Goal: Task Accomplishment & Management: Complete application form

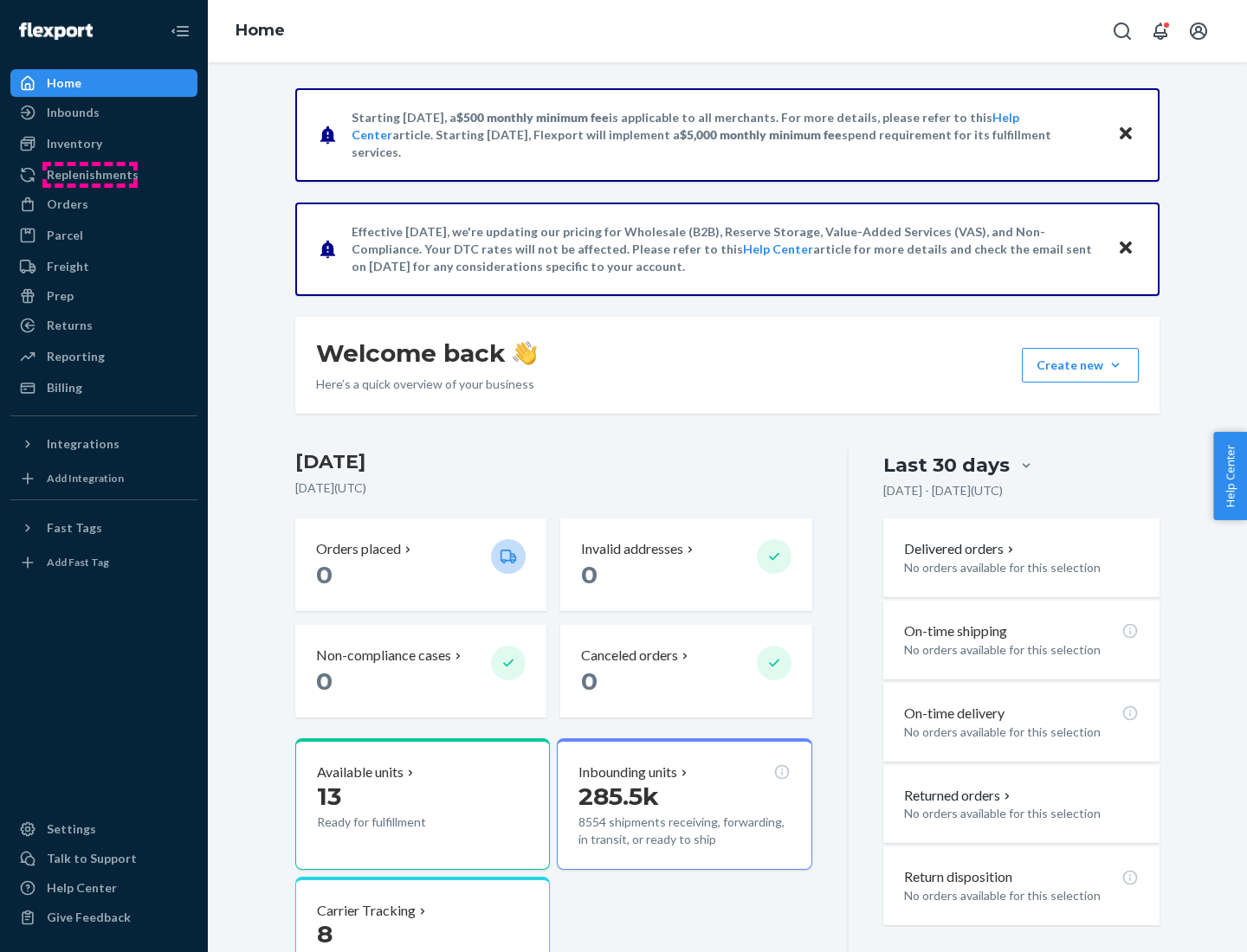
click at [90, 175] on div "Replenishments" at bounding box center [92, 175] width 92 height 17
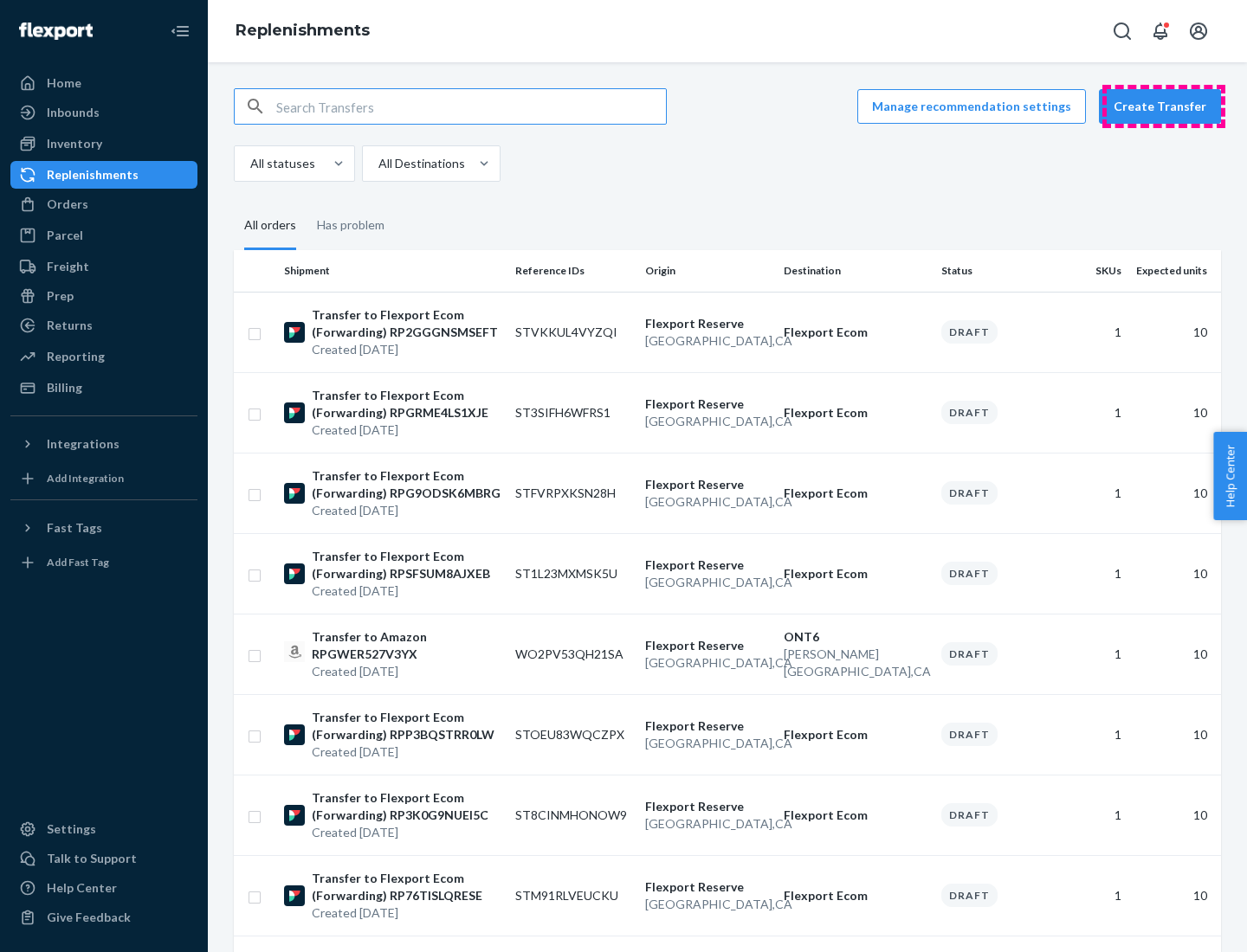
click at [1164, 106] on button "Create Transfer" at bounding box center [1160, 106] width 122 height 35
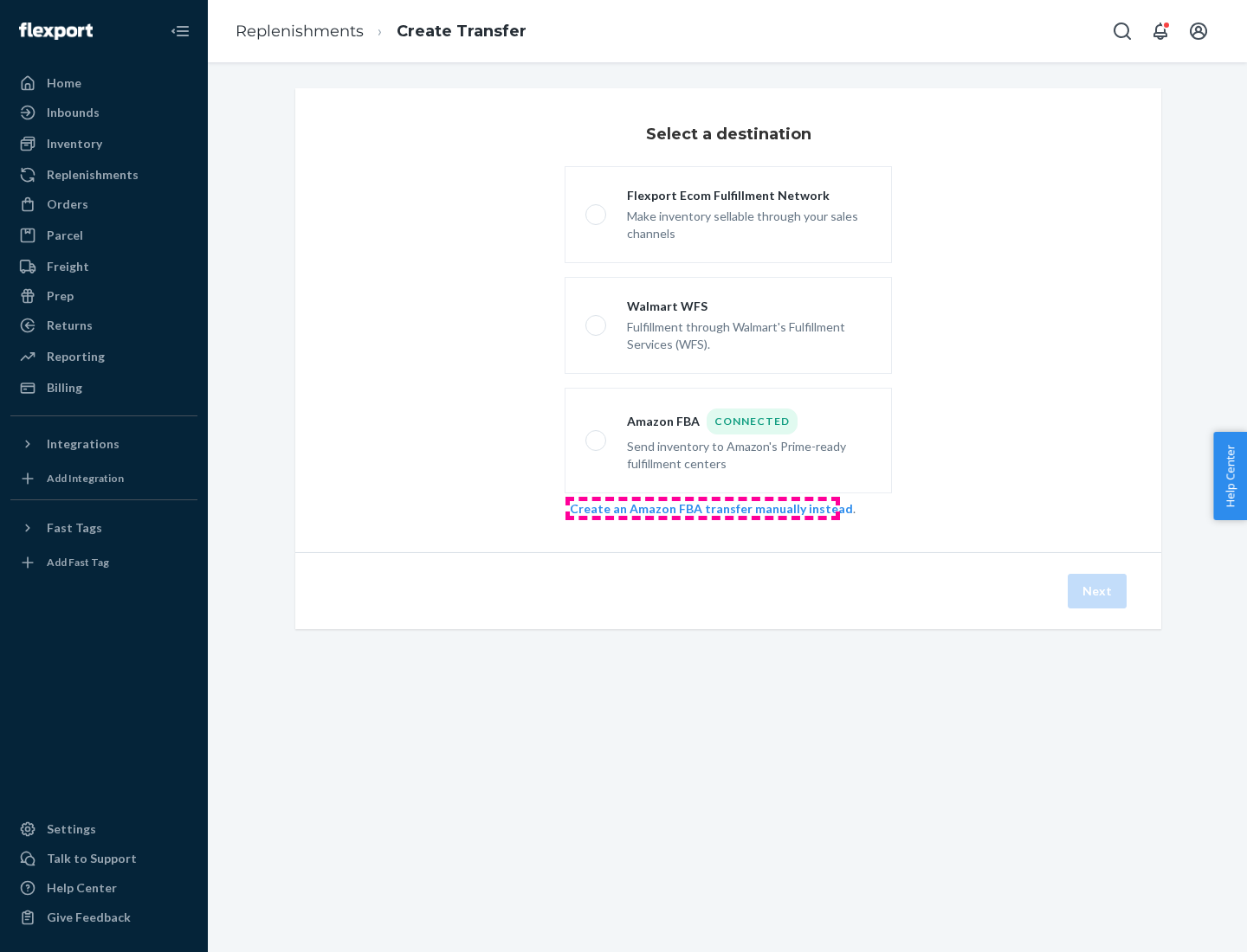
click at [702, 508] on link "Create an Amazon FBA transfer manually instead" at bounding box center [710, 508] width 283 height 15
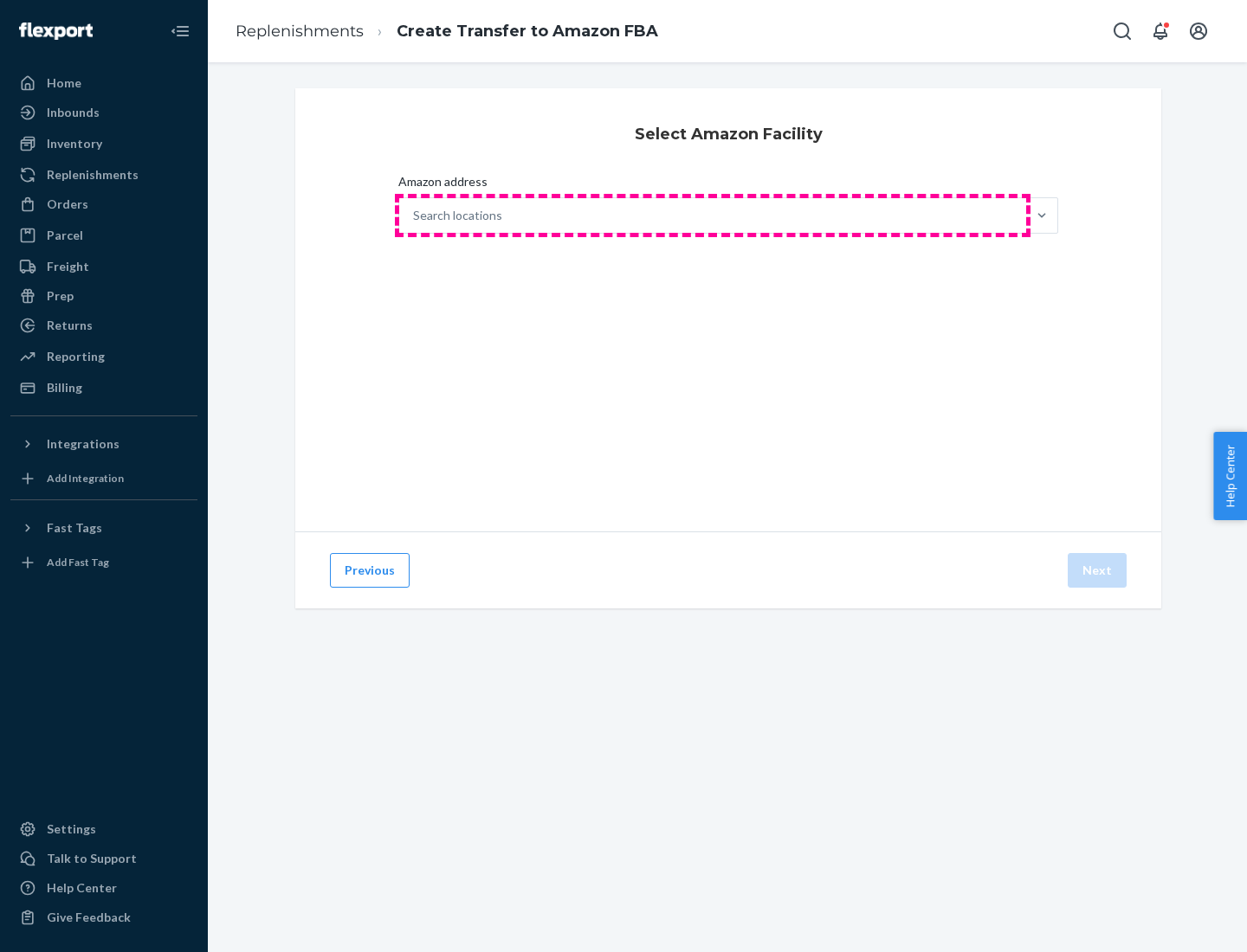
click at [712, 215] on div "Search locations" at bounding box center [712, 215] width 627 height 35
click at [415, 215] on input "Amazon address Search locations" at bounding box center [414, 215] width 2 height 17
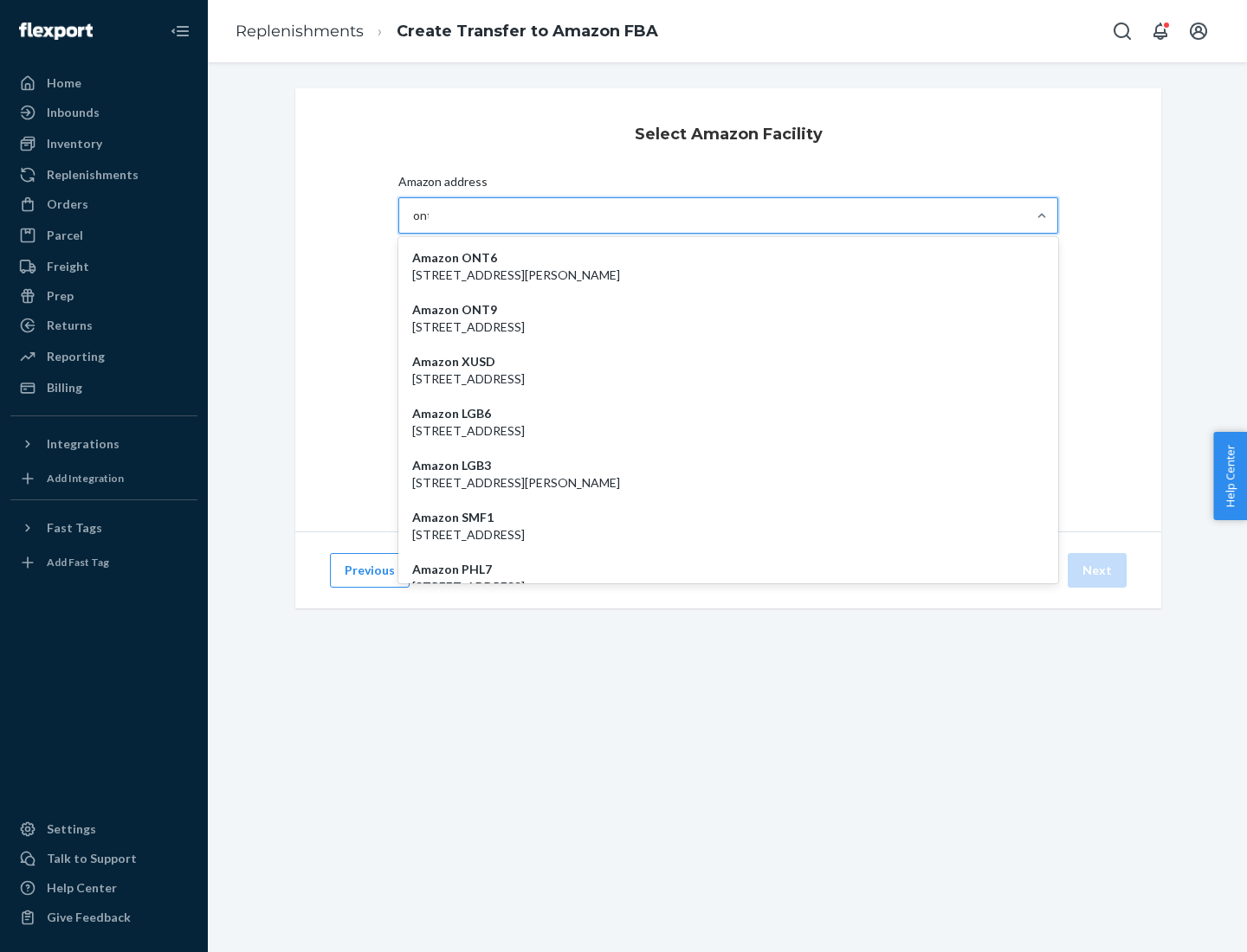
type input "ont6"
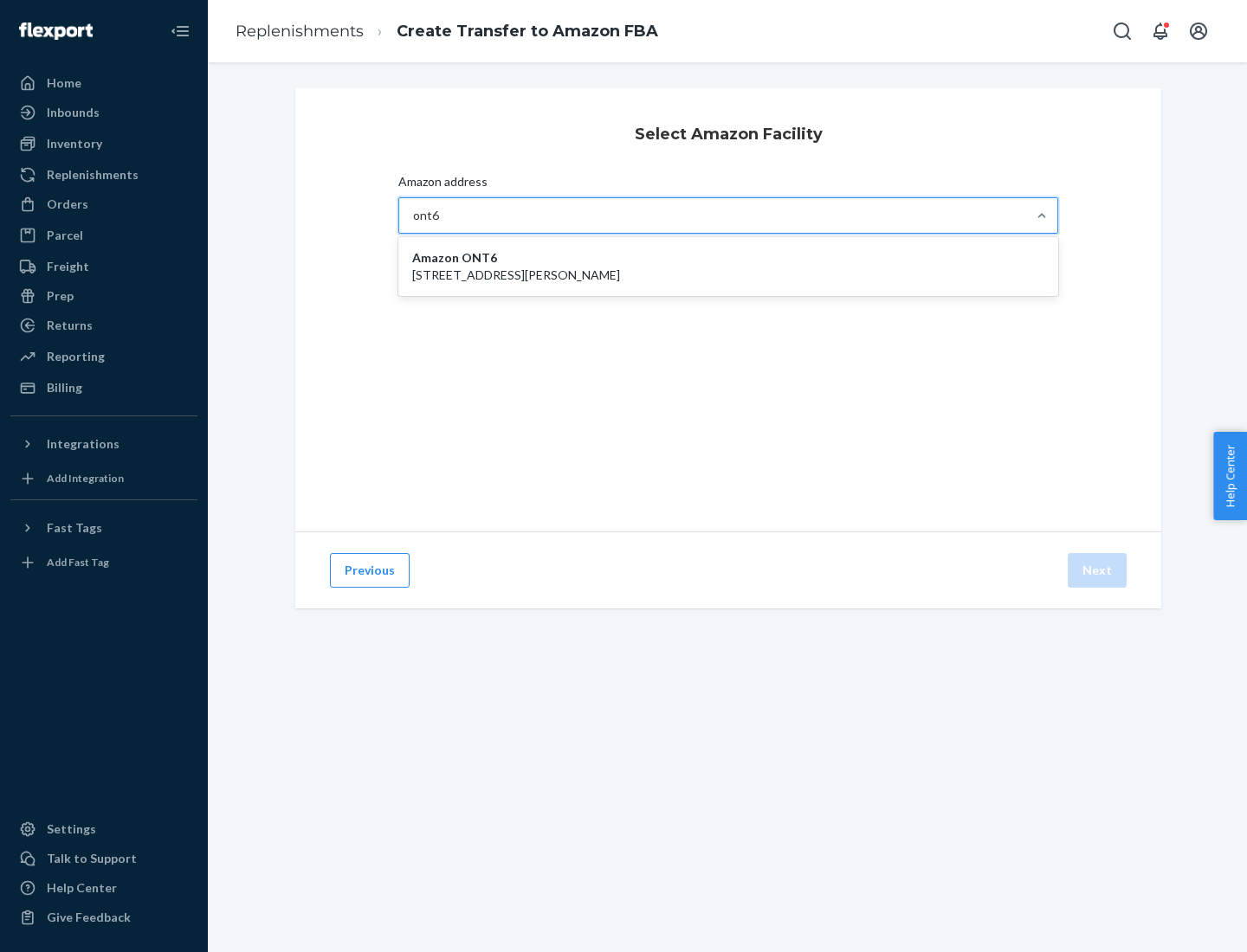
click at [728, 267] on p "[STREET_ADDRESS][PERSON_NAME]" at bounding box center [728, 275] width 632 height 17
click at [439, 224] on input "ont6" at bounding box center [426, 215] width 27 height 17
click at [1098, 570] on button "Next" at bounding box center [1096, 570] width 59 height 35
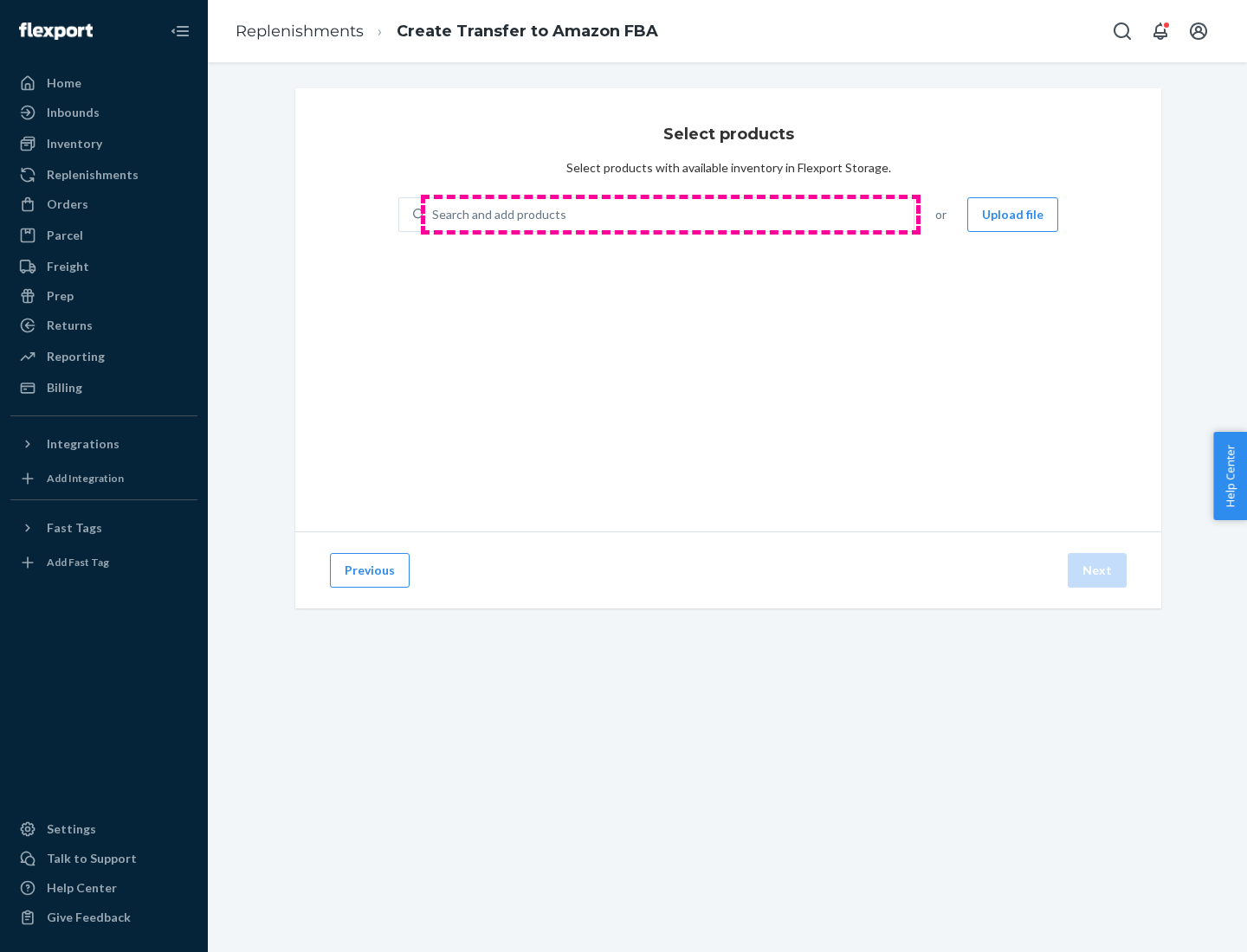
click at [671, 214] on div "Search and add products" at bounding box center [670, 214] width 488 height 31
click at [434, 214] on input "Search and add products" at bounding box center [434, 214] width 2 height 17
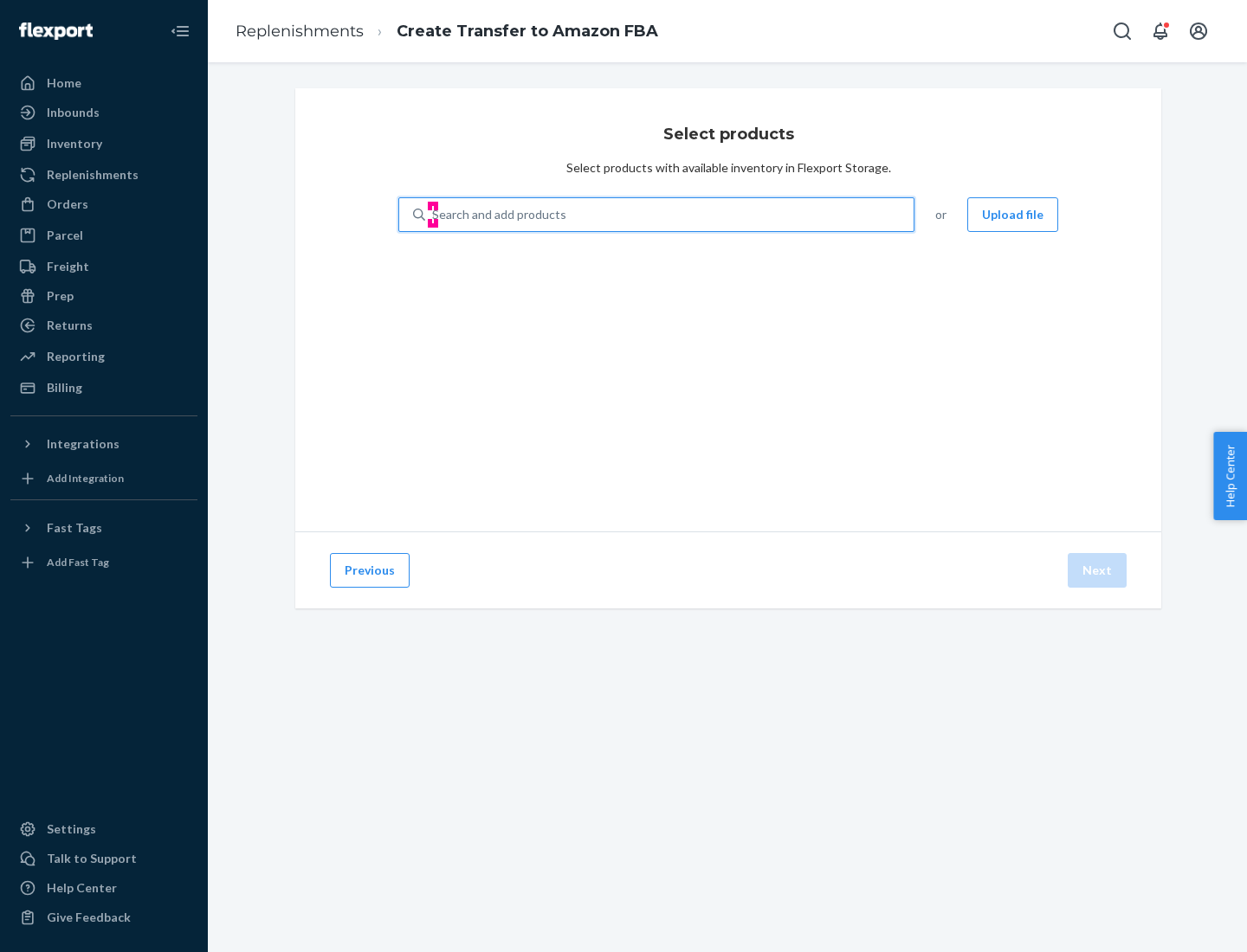
type input "test"
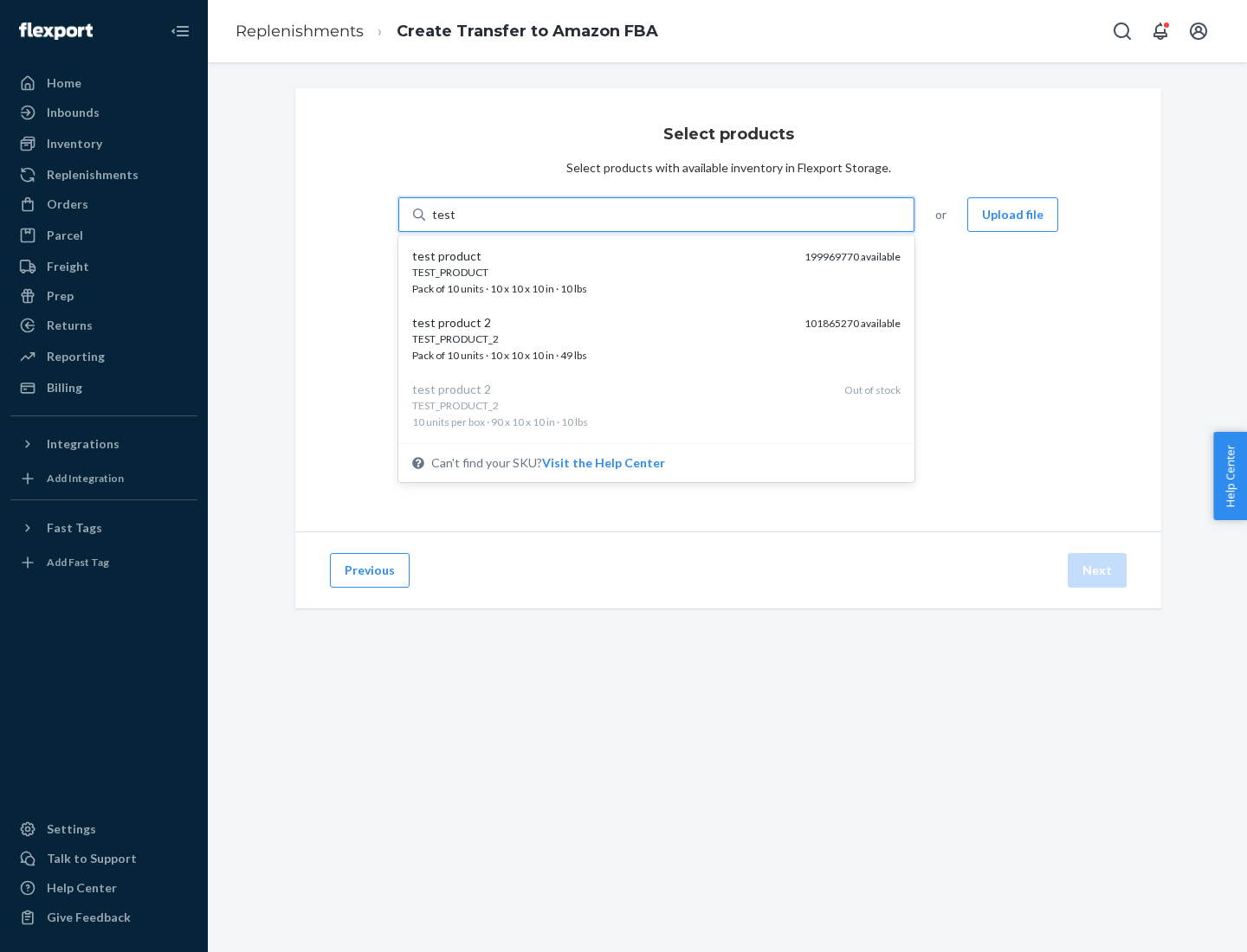
click at [602, 272] on div "TEST_PRODUCT" at bounding box center [601, 272] width 378 height 15
click at [454, 223] on input "test" at bounding box center [443, 214] width 23 height 17
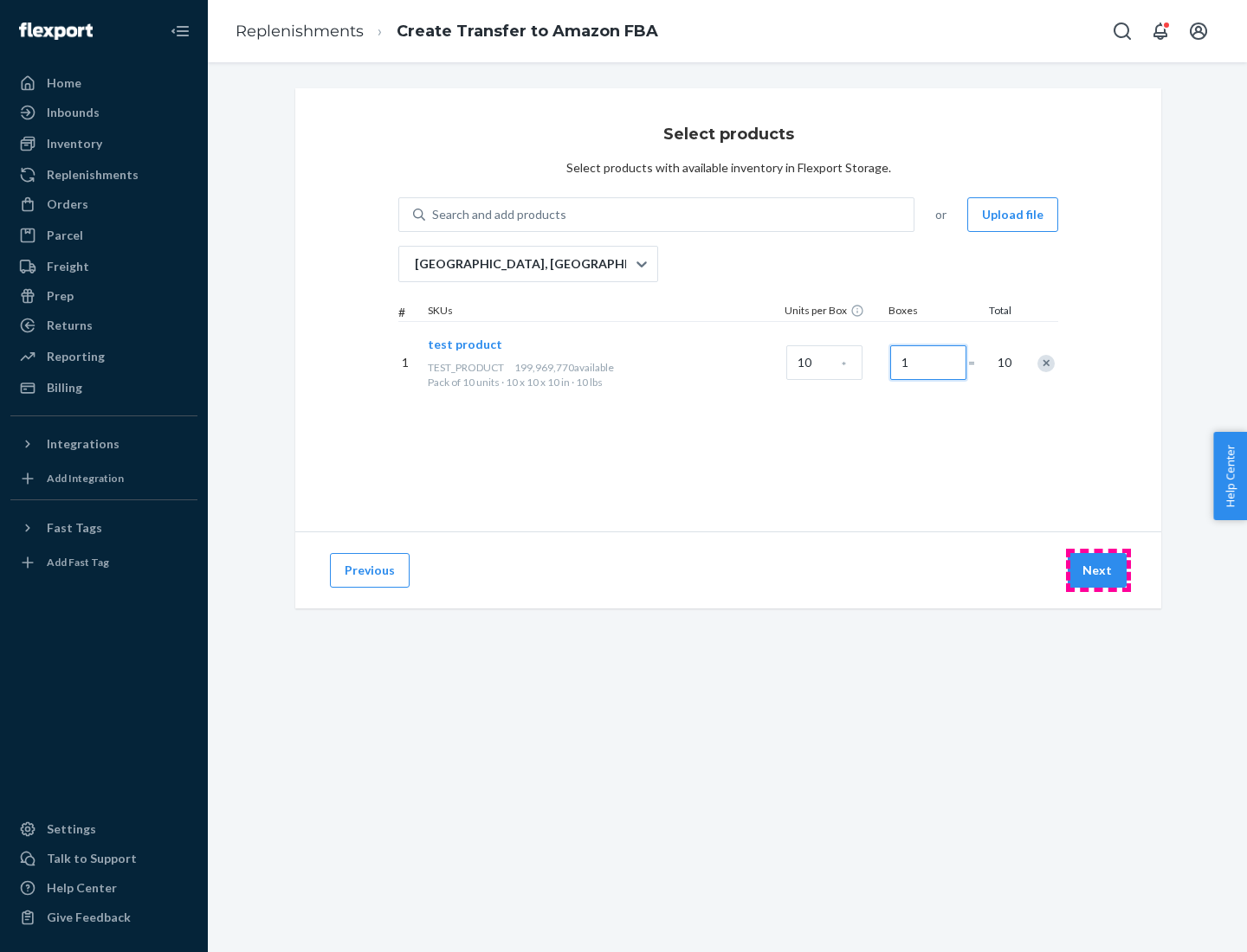
type input "1"
click at [1098, 570] on button "Next" at bounding box center [1096, 570] width 59 height 35
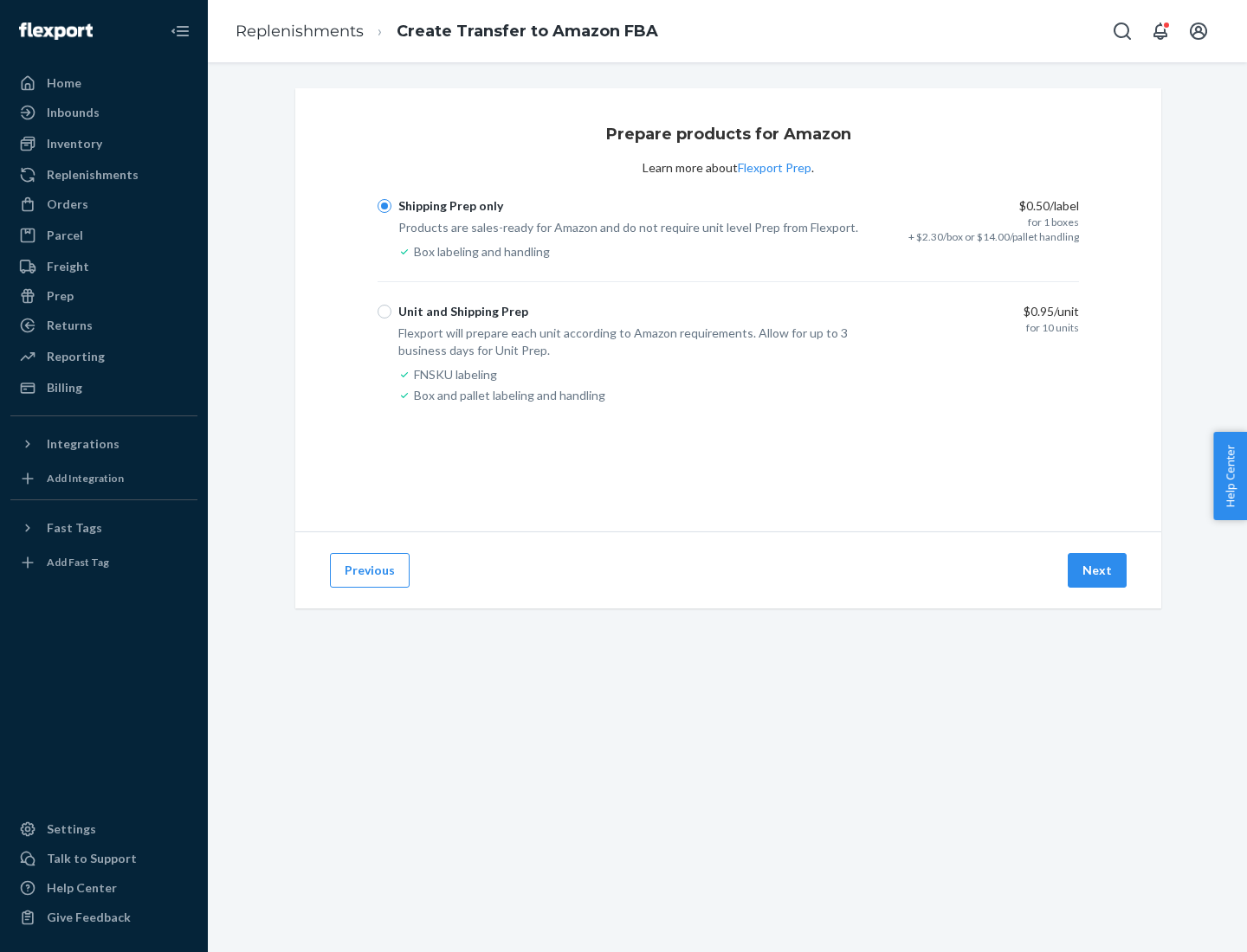
click at [460, 311] on div "Unit and Shipping Prep" at bounding box center [463, 311] width 130 height 17
click at [392, 311] on input "Unit and Shipping Prep" at bounding box center [385, 311] width 14 height 14
radio input "true"
click at [1098, 570] on button "Next" at bounding box center [1096, 570] width 59 height 35
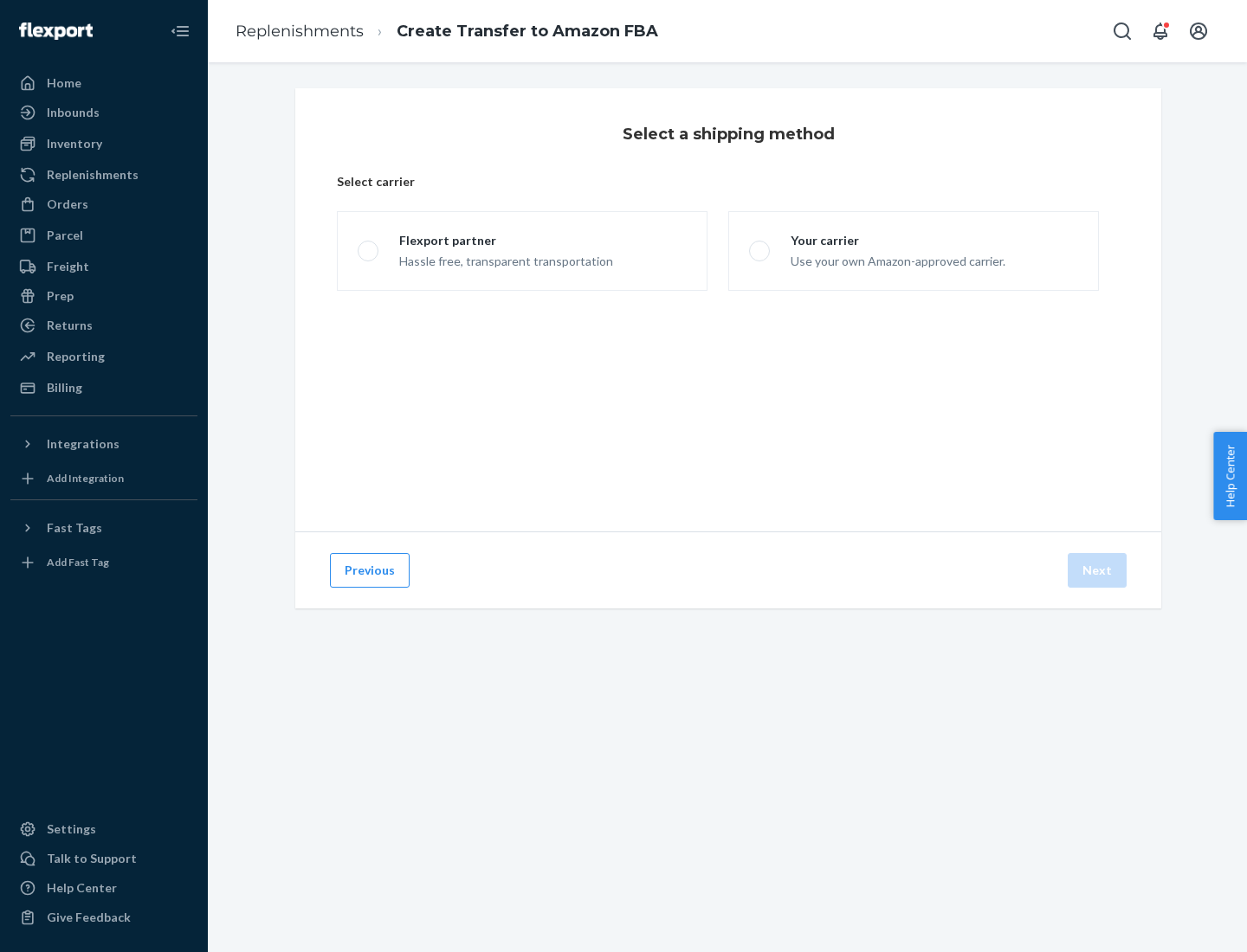
click at [896, 241] on div "Your carrier" at bounding box center [898, 240] width 214 height 17
click at [760, 246] on input "Your carrier Use your own Amazon-approved carrier." at bounding box center [754, 251] width 11 height 11
radio input "true"
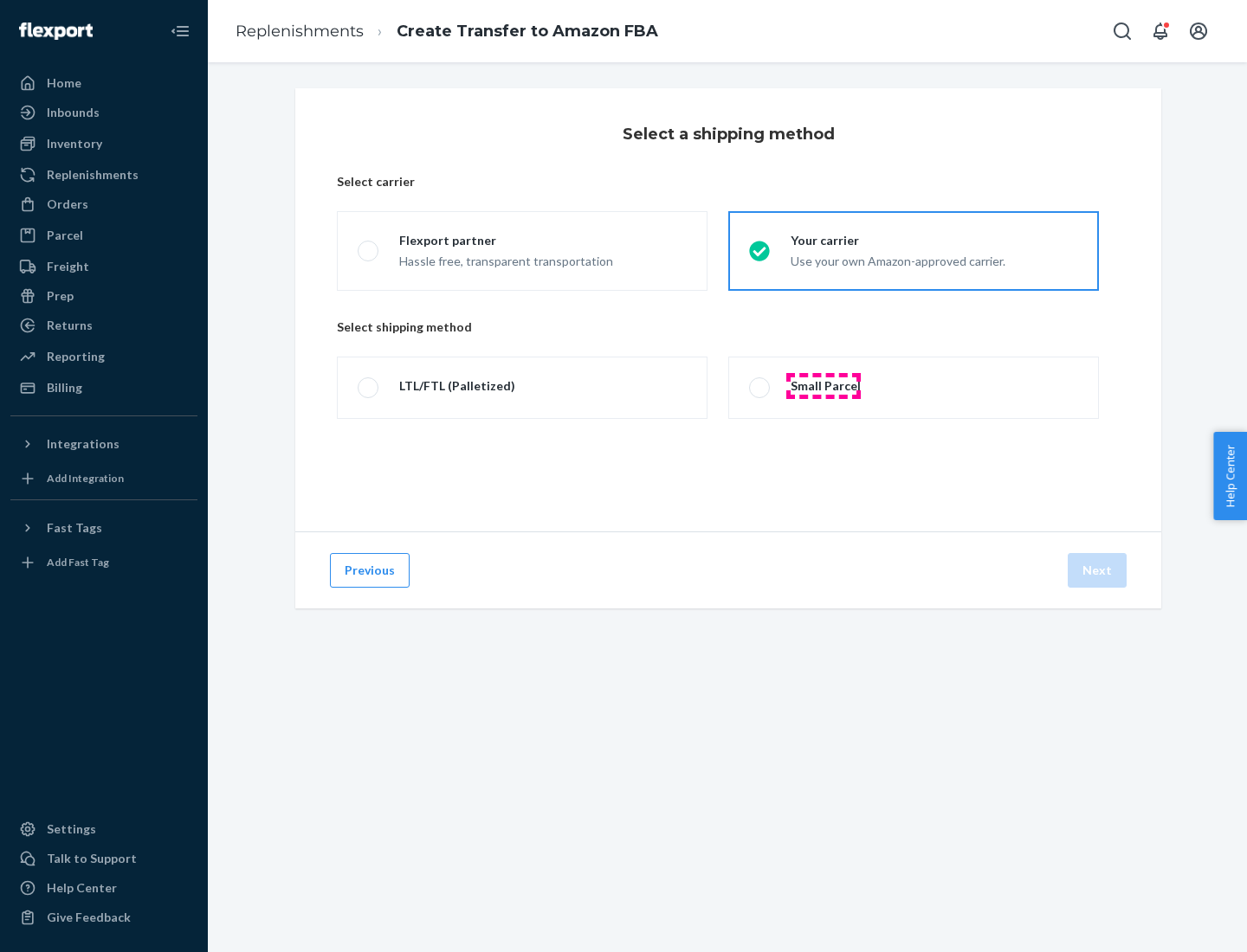
click at [823, 386] on div "Small Parcel" at bounding box center [825, 386] width 70 height 17
click at [760, 386] on input "Small Parcel" at bounding box center [754, 388] width 11 height 11
radio input "true"
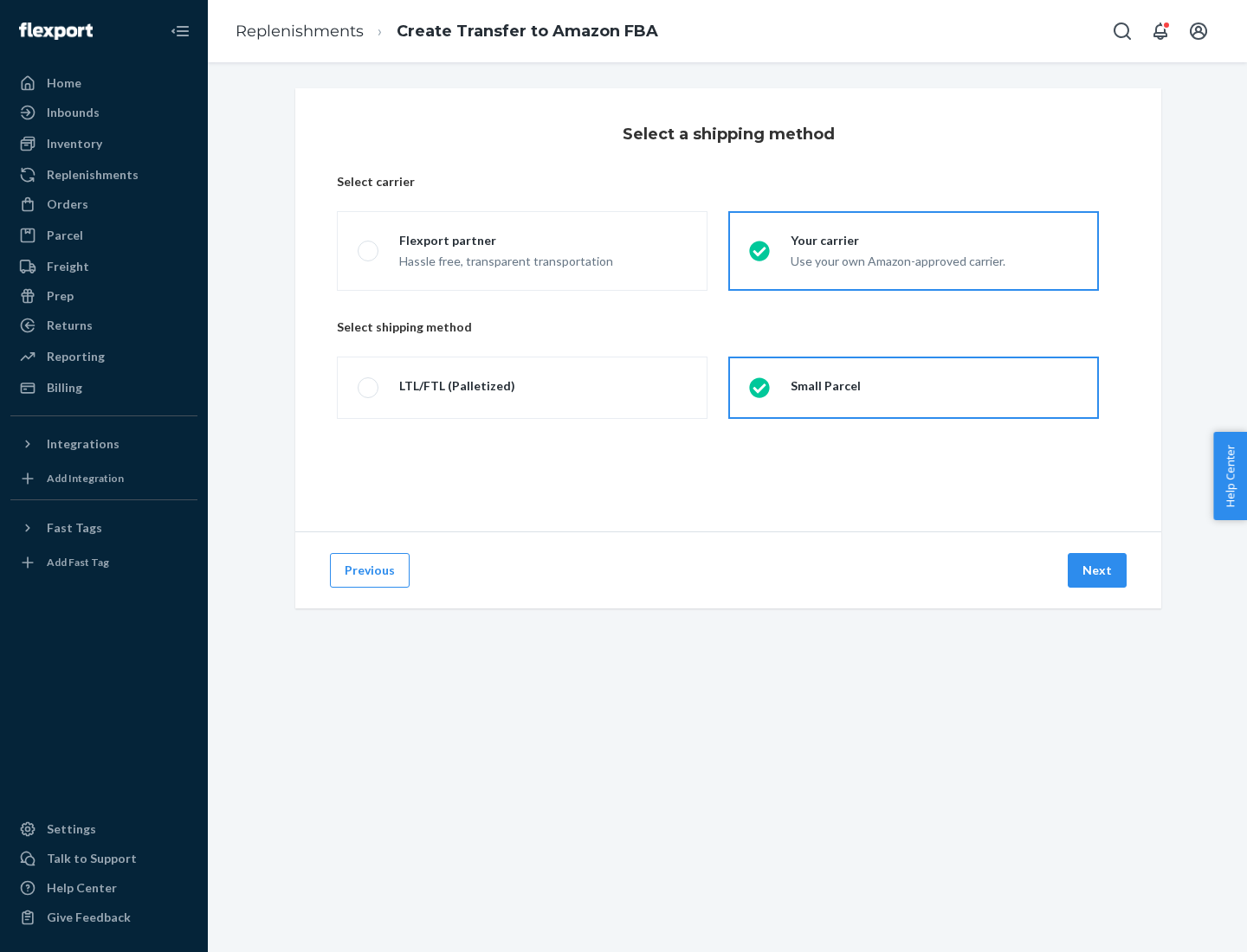
click at [1098, 570] on button "Next" at bounding box center [1096, 570] width 59 height 35
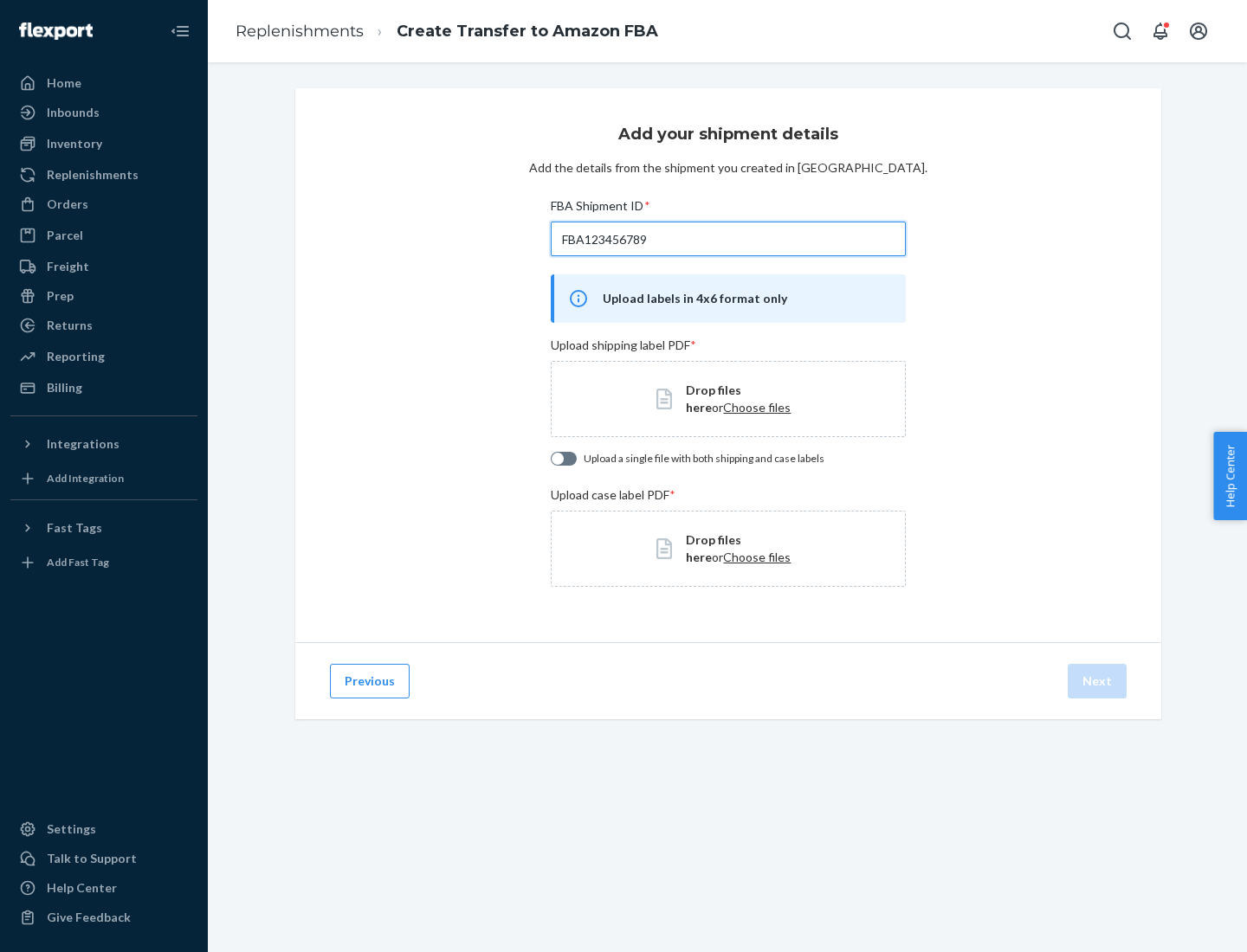
type input "FBA123456789"
click at [723, 407] on span "Choose files" at bounding box center [757, 407] width 67 height 15
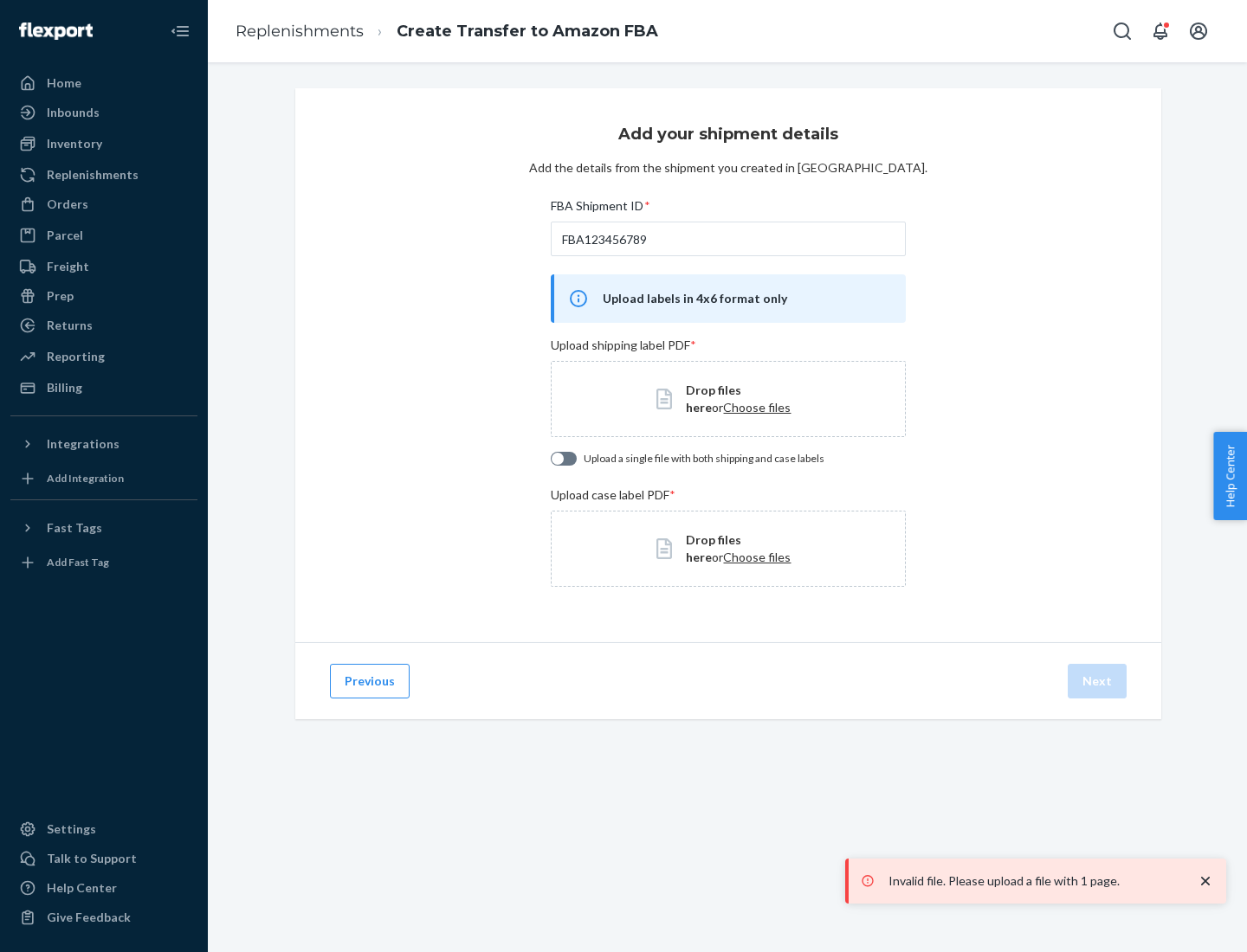
click at [727, 134] on h3 "Add your shipment details" at bounding box center [728, 134] width 220 height 23
